Goal: Information Seeking & Learning: Learn about a topic

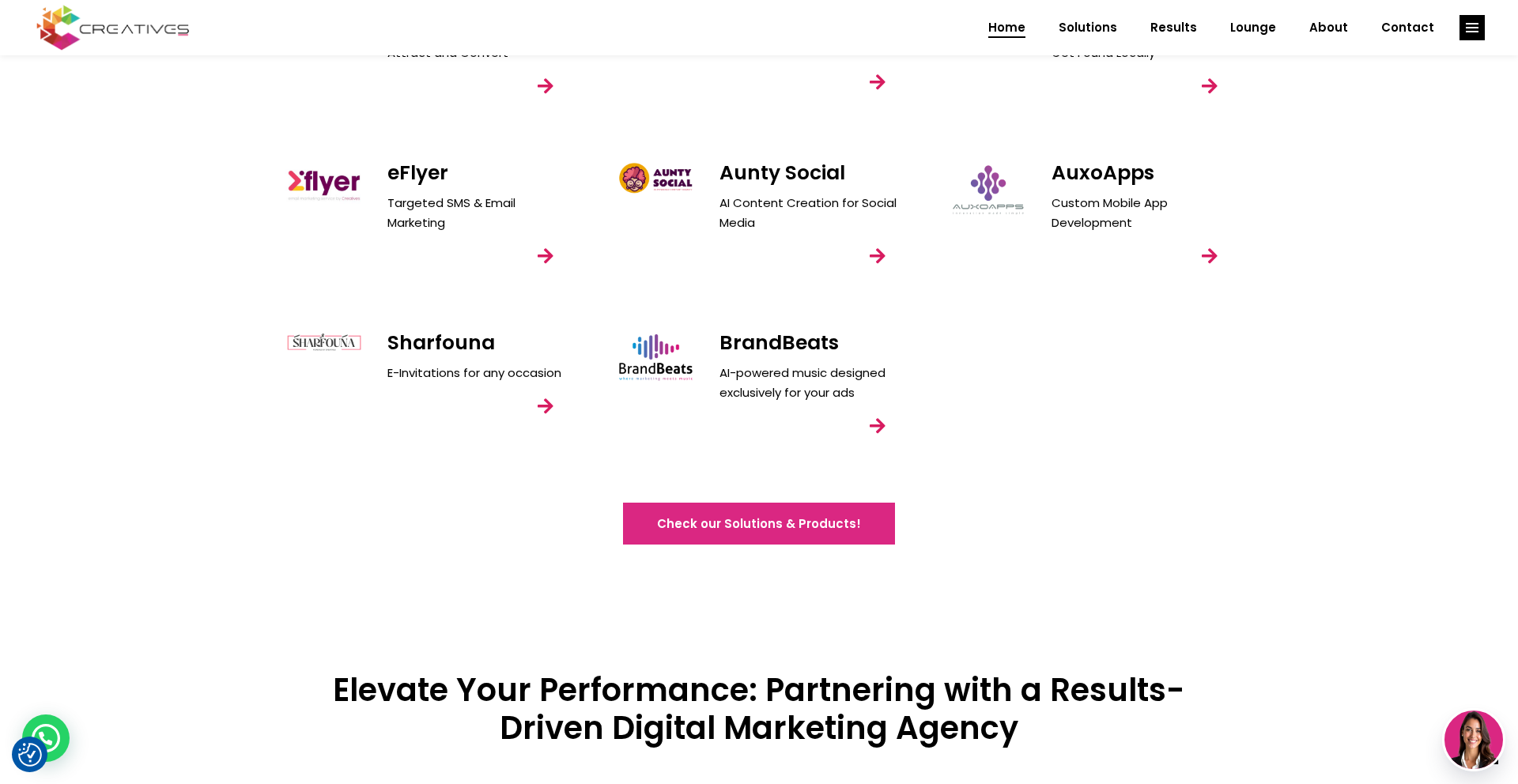
scroll to position [2606, 0]
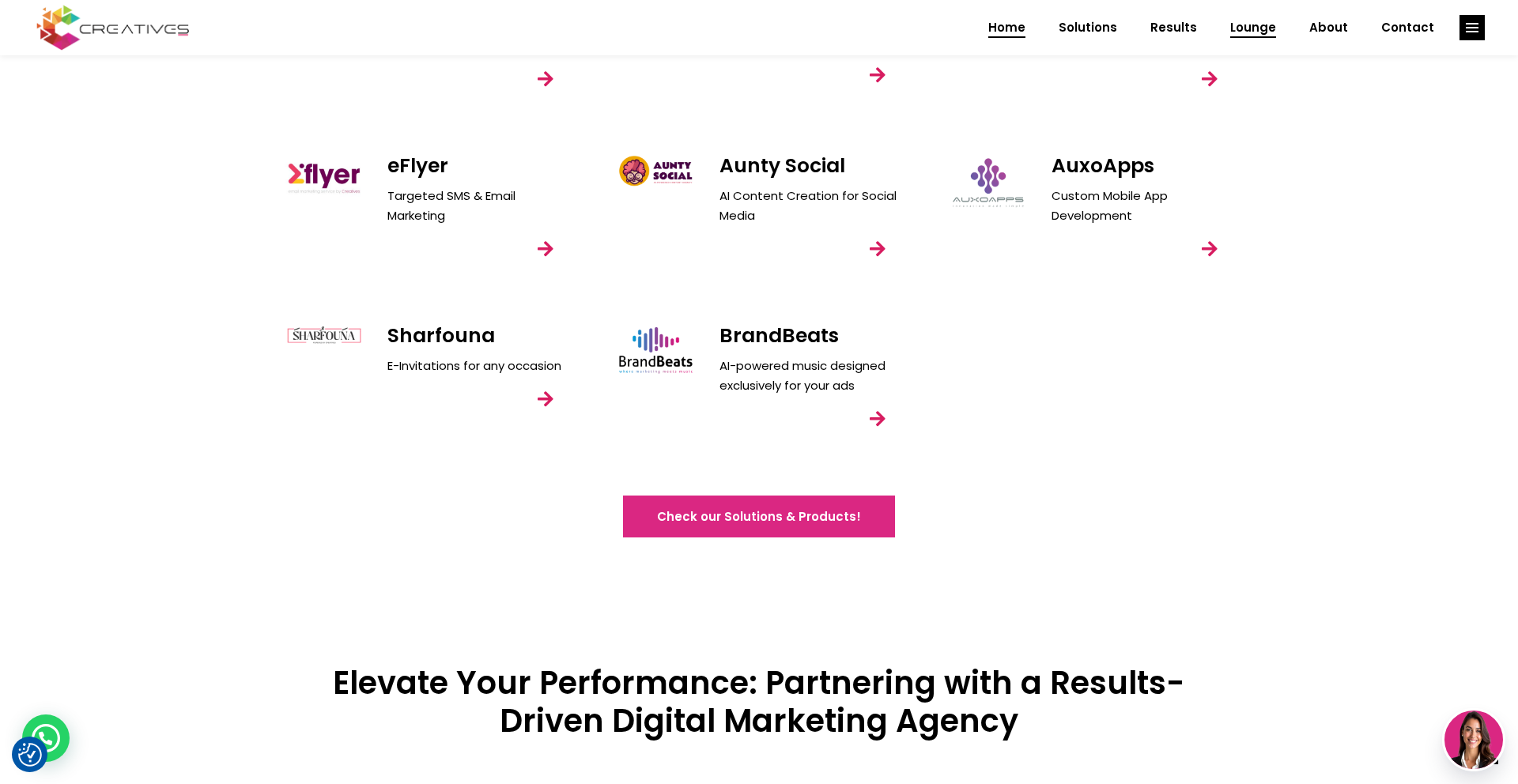
click at [1266, 23] on span "Lounge" at bounding box center [1252, 27] width 45 height 42
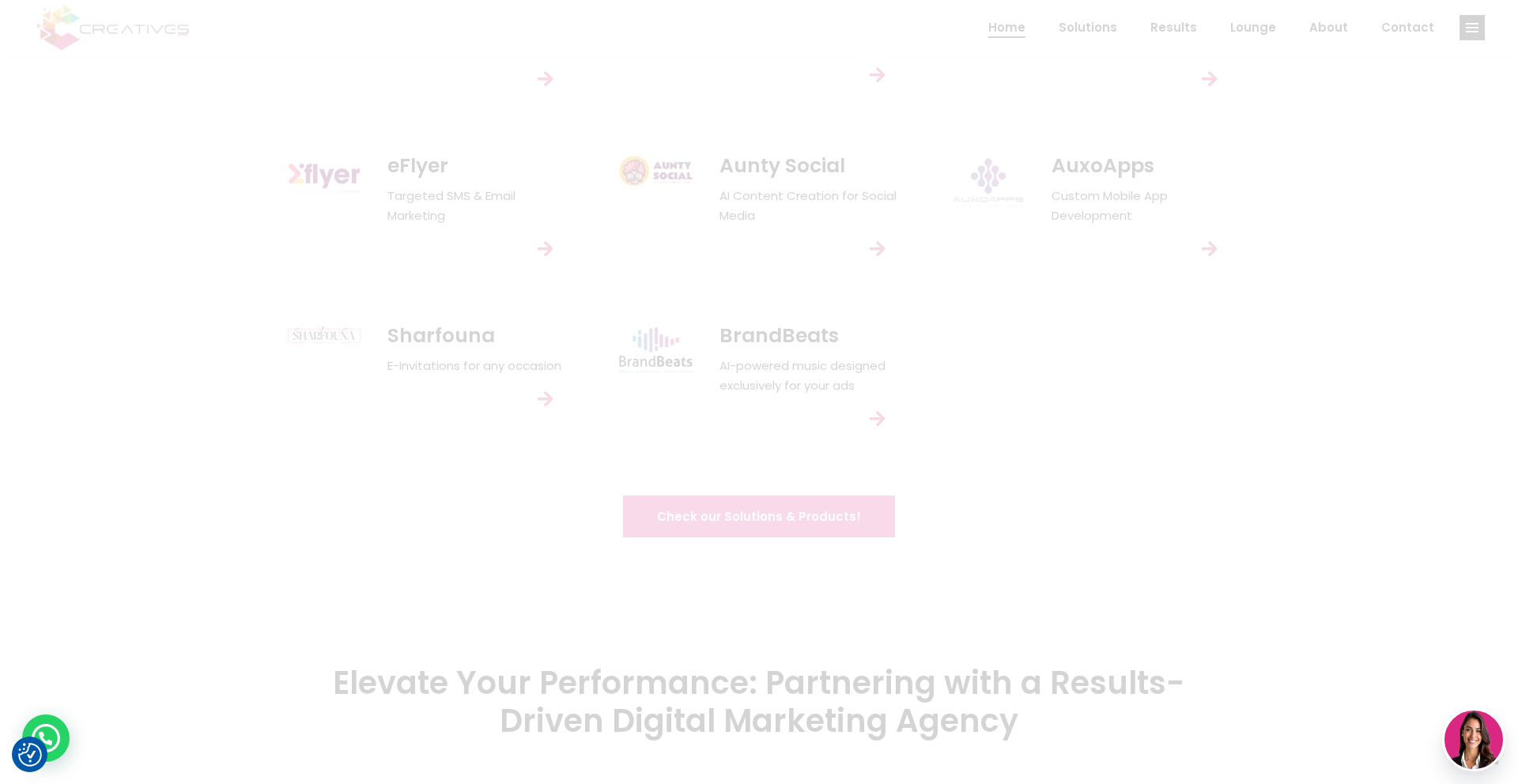
scroll to position [0, 0]
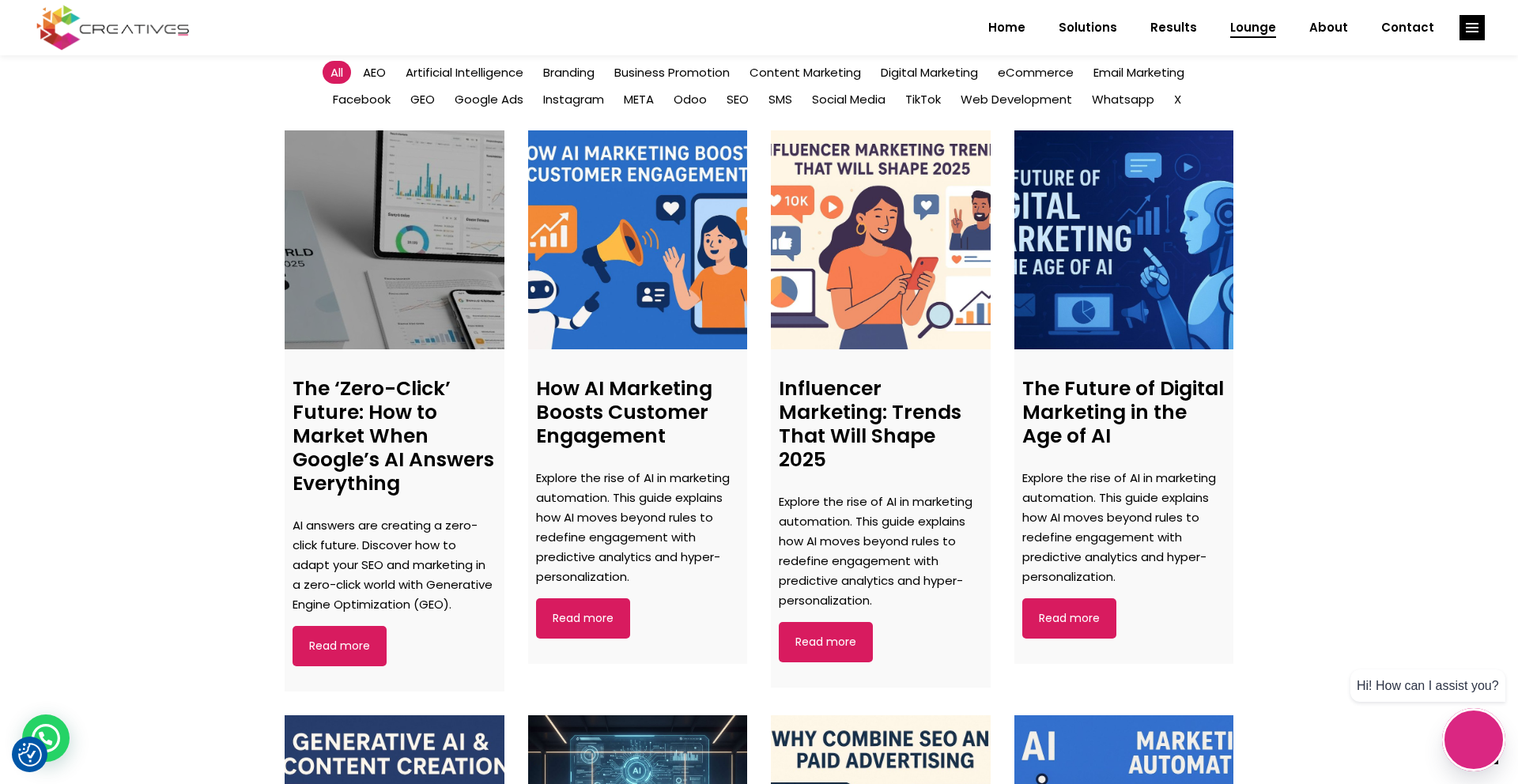
scroll to position [1064, 0]
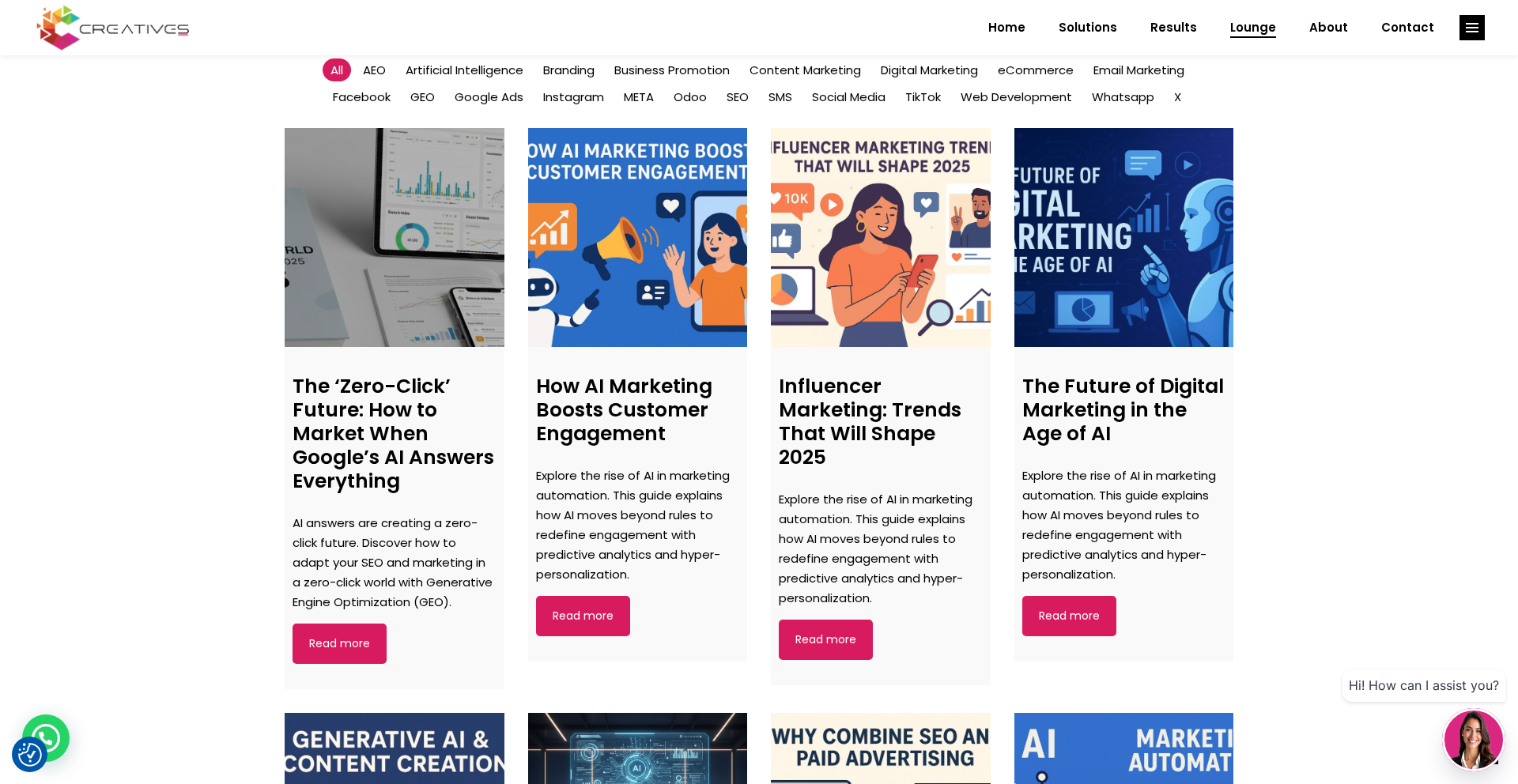
click at [370, 209] on link at bounding box center [394, 237] width 219 height 219
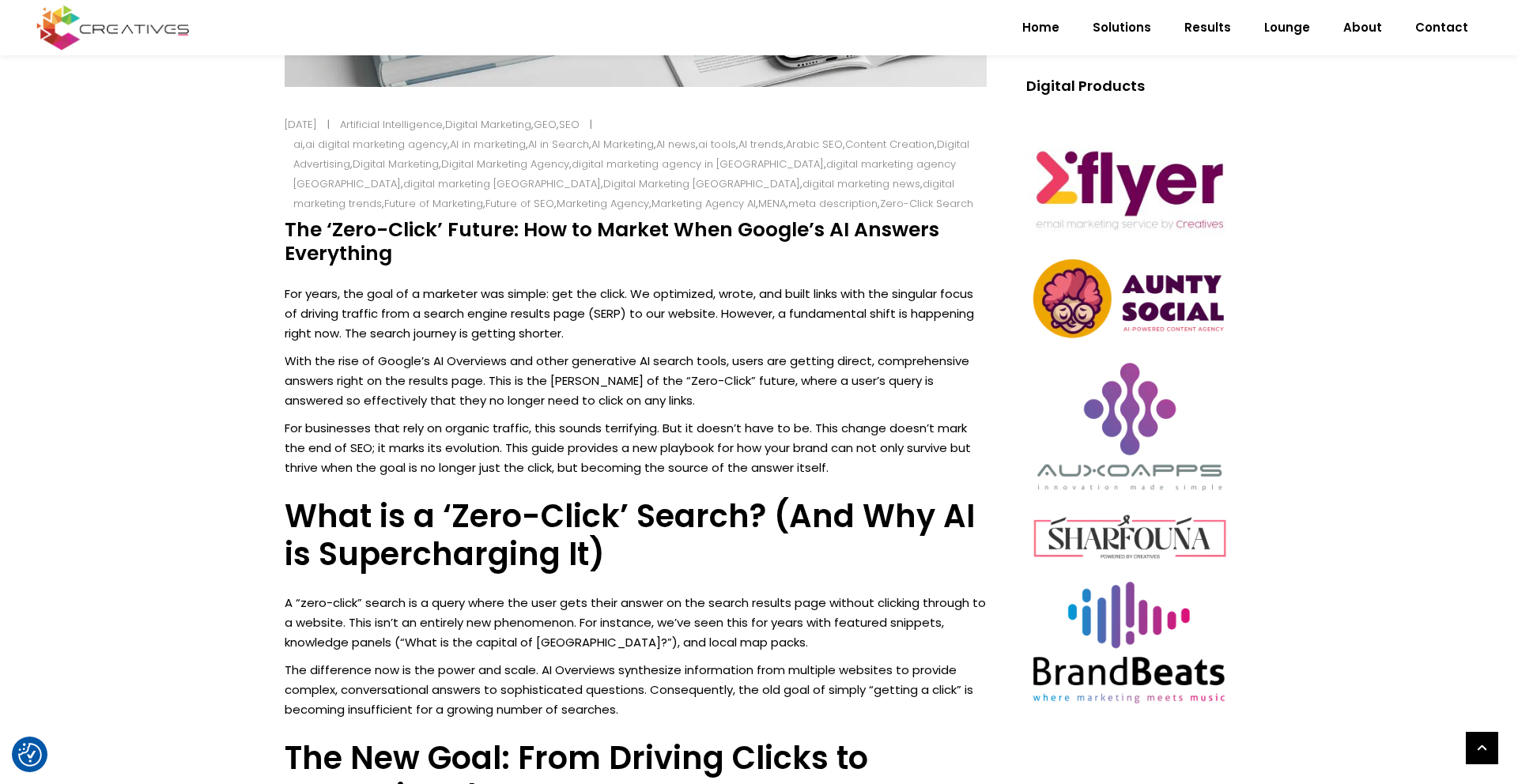
scroll to position [639, 0]
